Goal: Transaction & Acquisition: Book appointment/travel/reservation

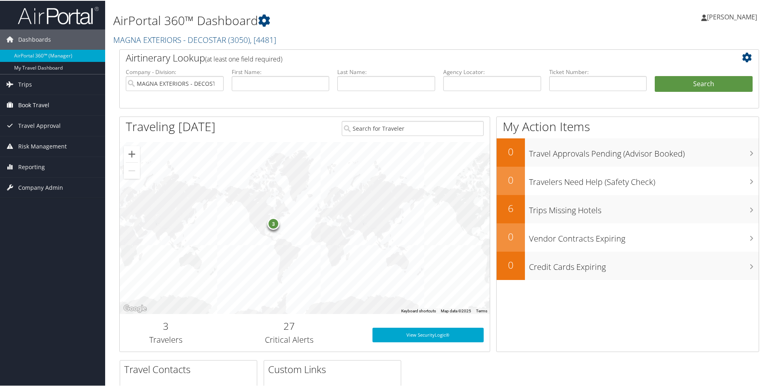
click at [44, 103] on span "Book Travel" at bounding box center [33, 104] width 31 height 20
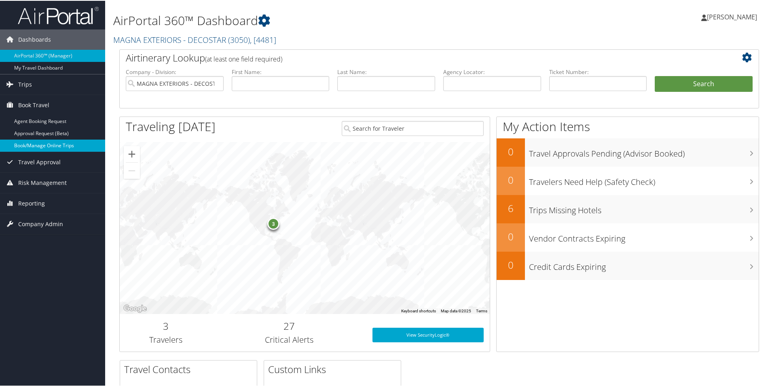
click at [59, 144] on link "Book/Manage Online Trips" at bounding box center [52, 145] width 105 height 12
